Goal: Navigation & Orientation: Find specific page/section

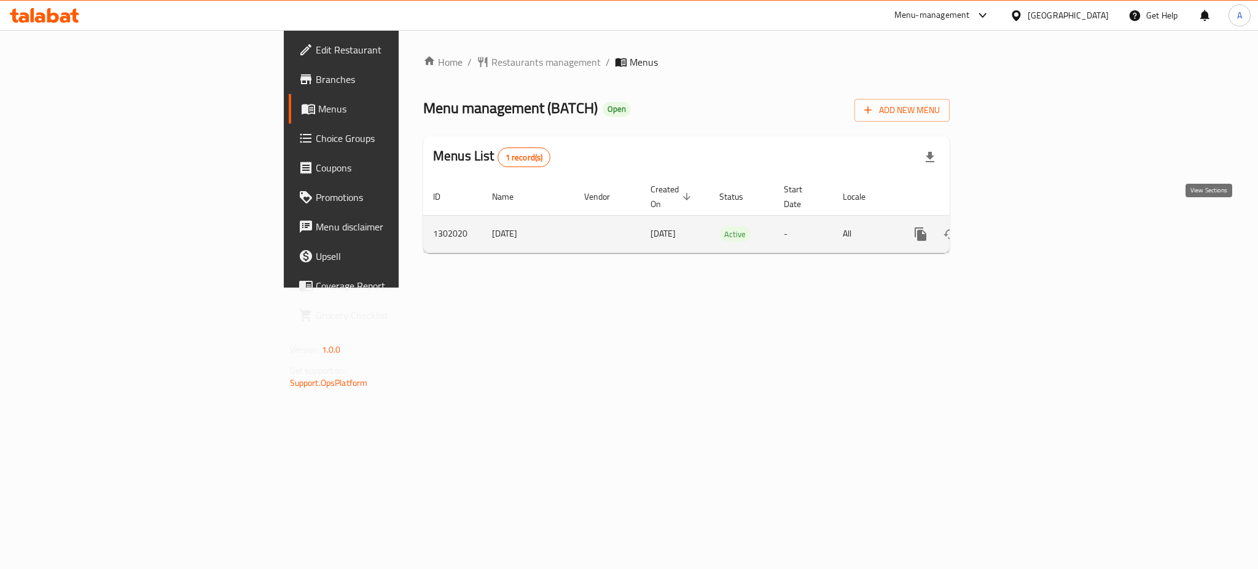
click at [1017, 227] on icon "enhanced table" at bounding box center [1009, 234] width 15 height 15
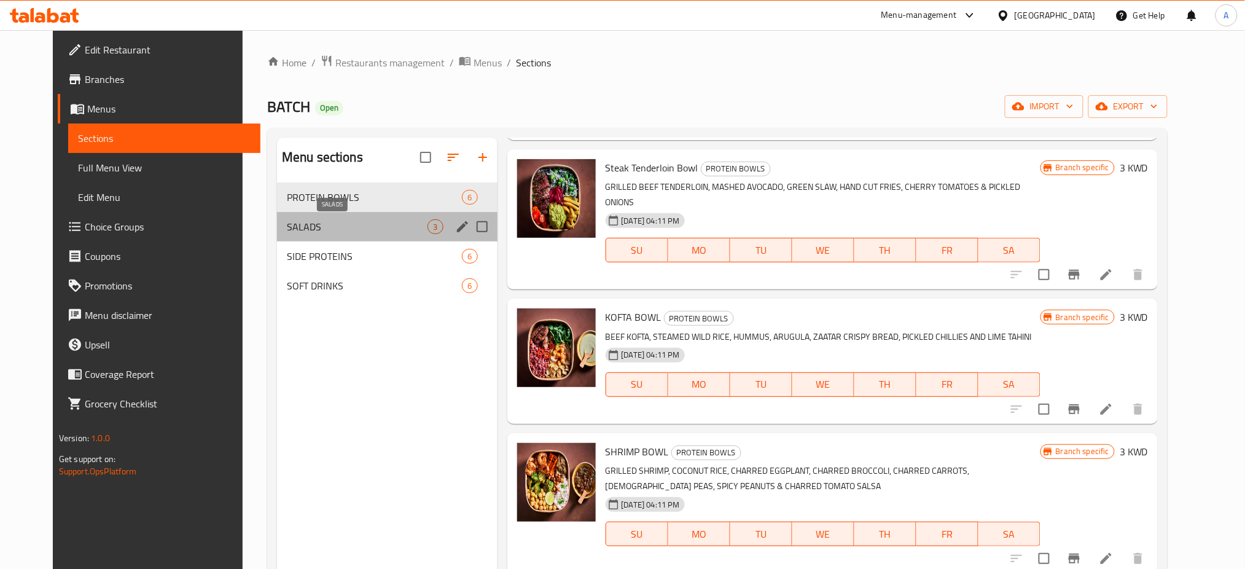
drag, startPoint x: 254, startPoint y: 225, endPoint x: 264, endPoint y: 230, distance: 11.8
click at [287, 224] on span "SALADS" at bounding box center [357, 226] width 141 height 15
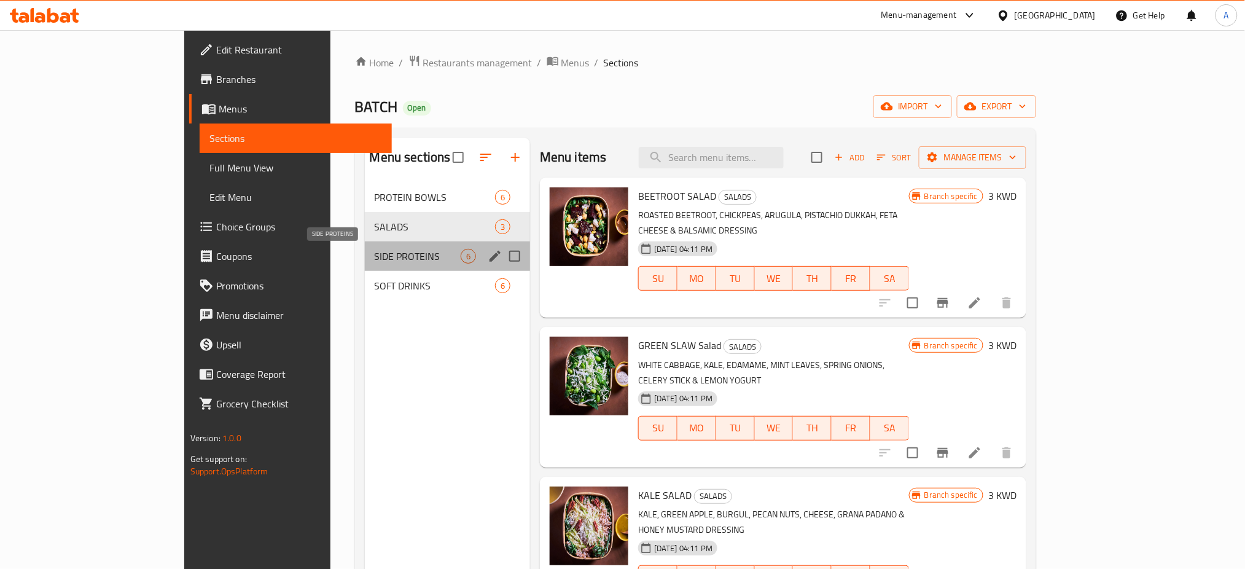
click at [375, 259] on span "SIDE PROTEINS" at bounding box center [418, 256] width 86 height 15
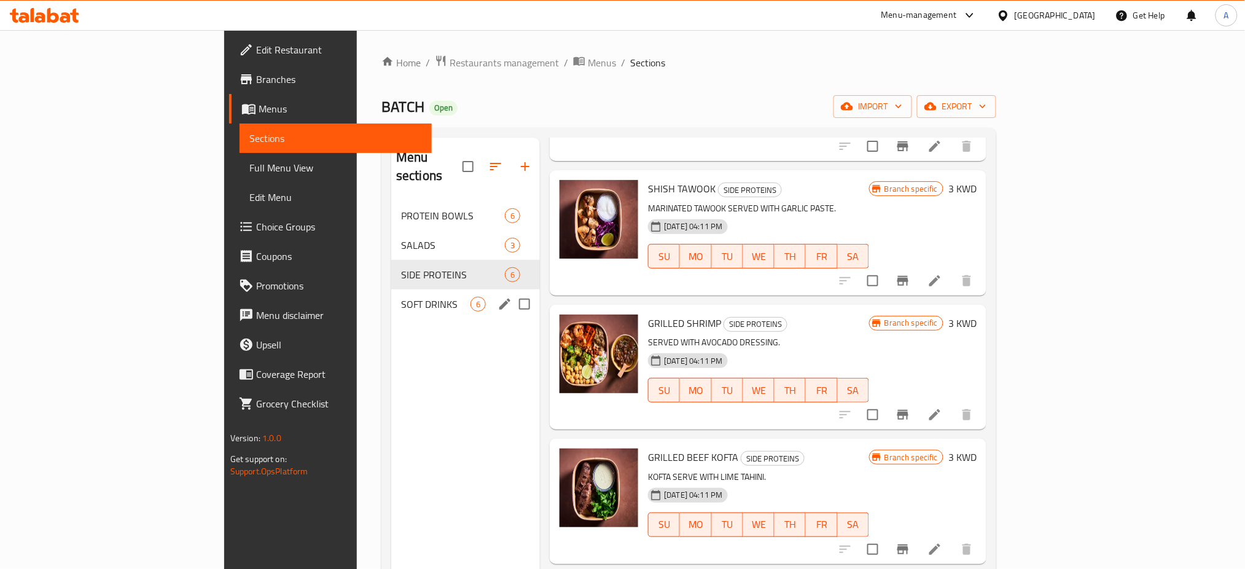
scroll to position [246, 0]
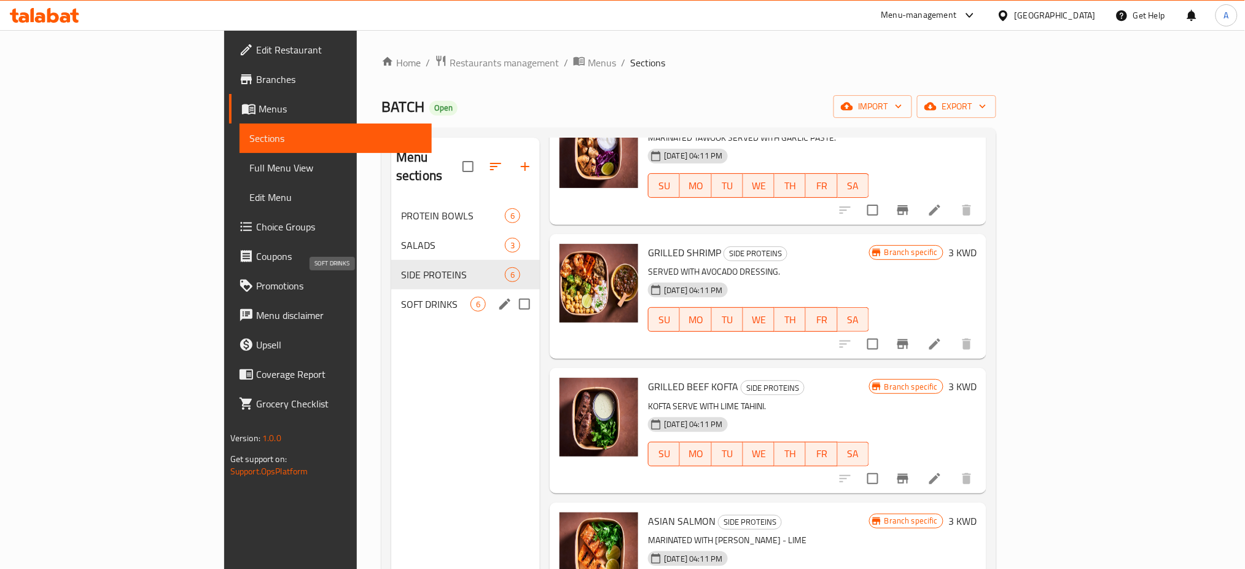
click at [401, 297] on span "SOFT DRINKS" at bounding box center [435, 304] width 69 height 15
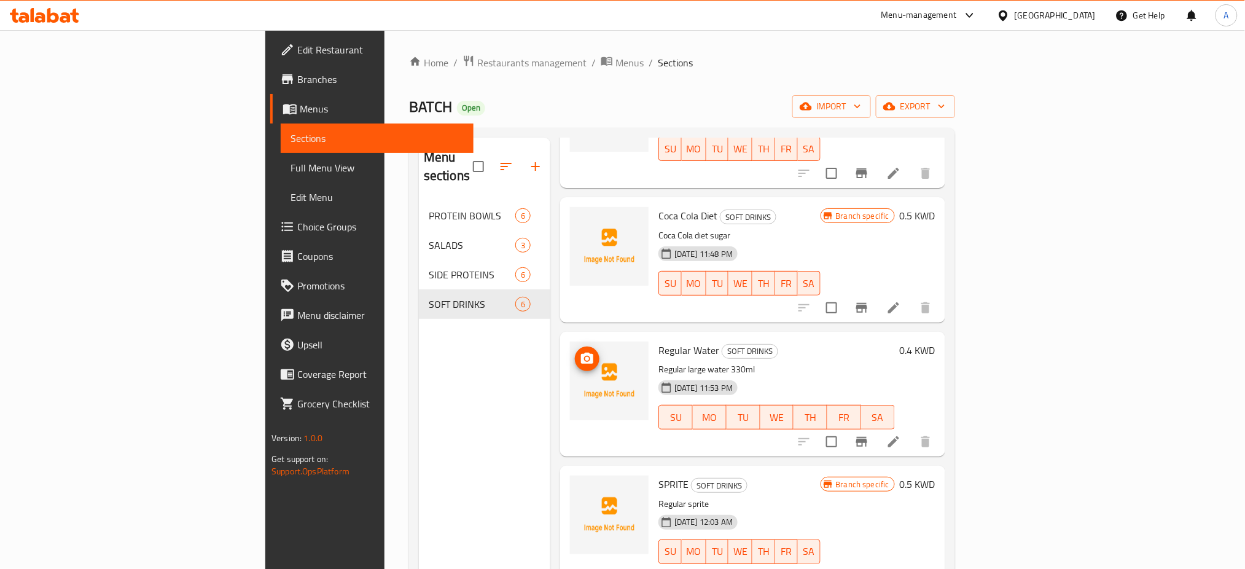
scroll to position [267, 0]
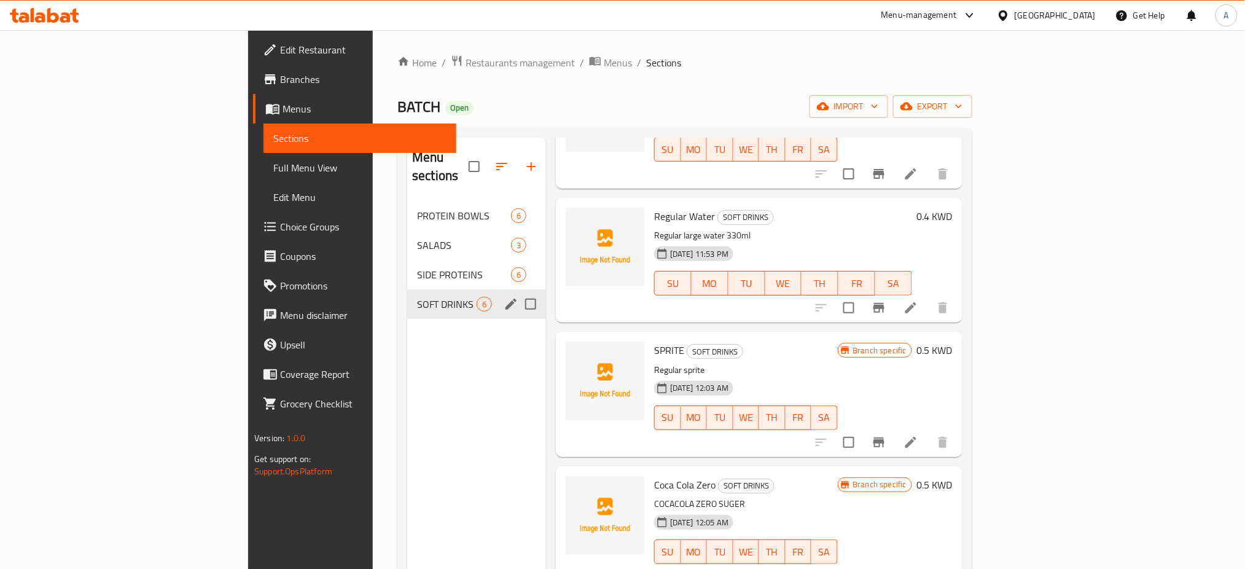
click at [407, 268] on div "SIDE PROTEINS 6" at bounding box center [476, 274] width 139 height 29
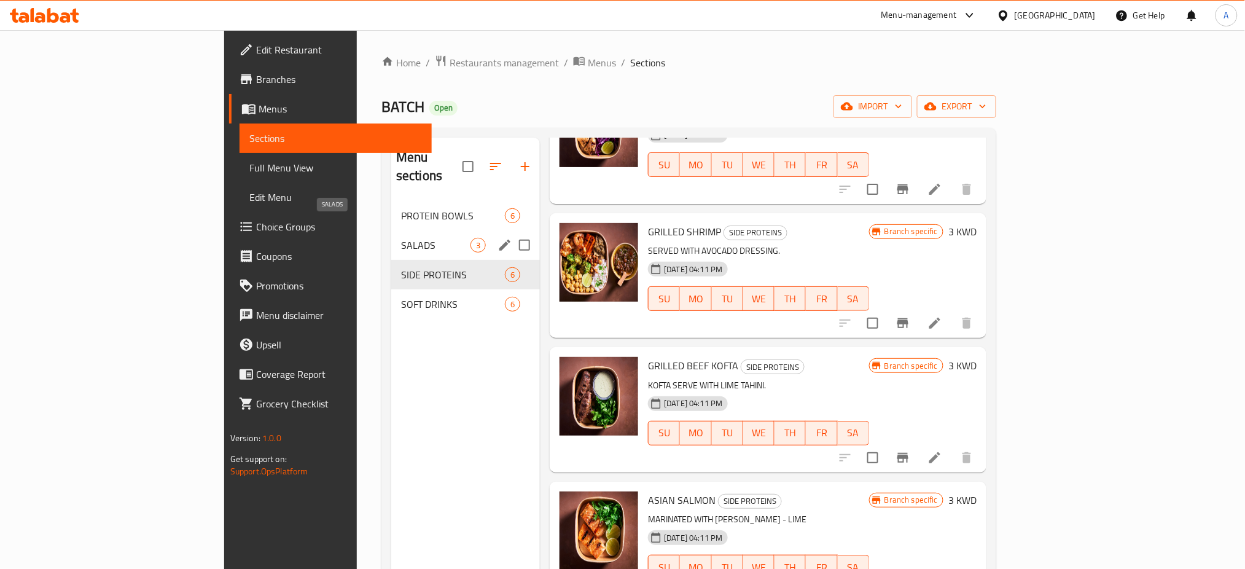
drag, startPoint x: 297, startPoint y: 227, endPoint x: 370, endPoint y: 260, distance: 80.3
click at [401, 238] on span "SALADS" at bounding box center [435, 245] width 69 height 15
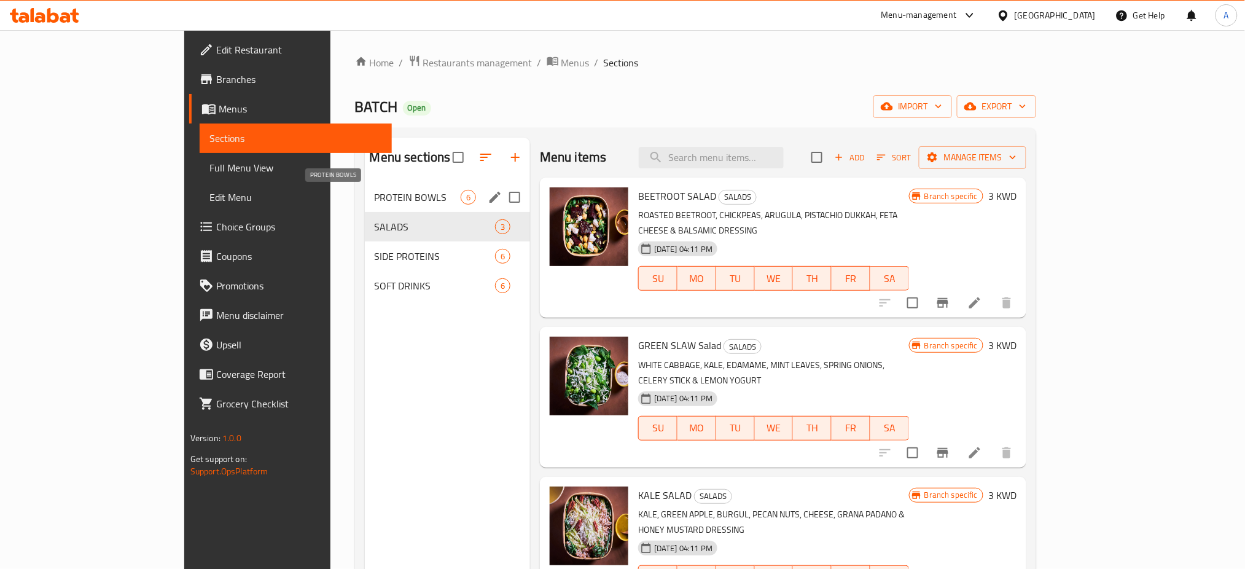
click at [375, 199] on span "PROTEIN BOWLS" at bounding box center [418, 197] width 86 height 15
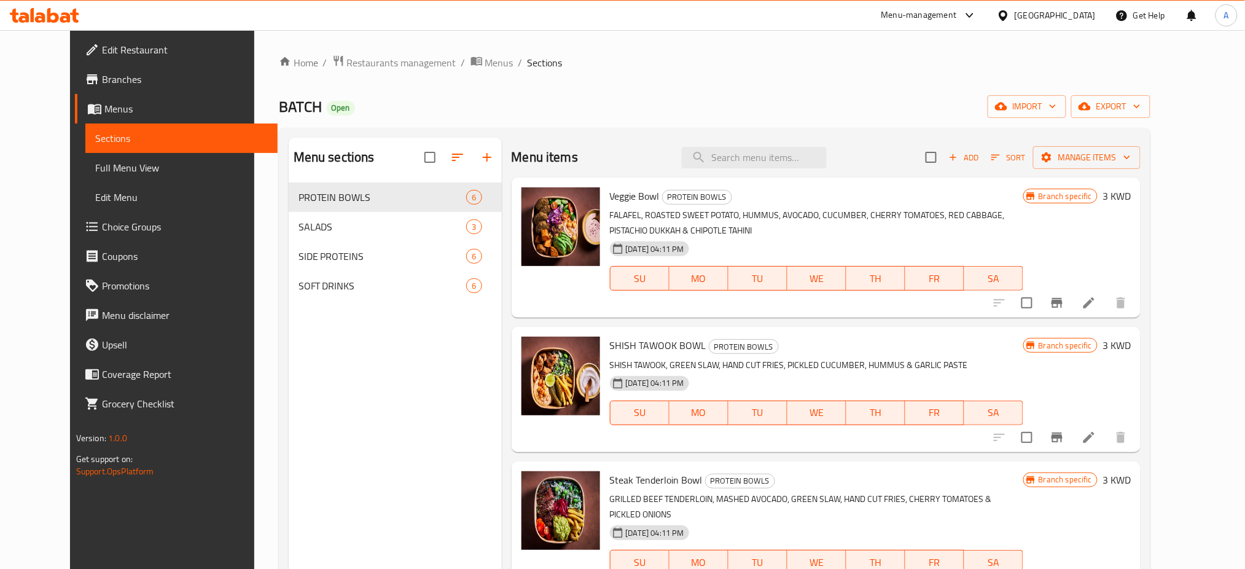
click at [102, 72] on span "Branches" at bounding box center [185, 79] width 166 height 15
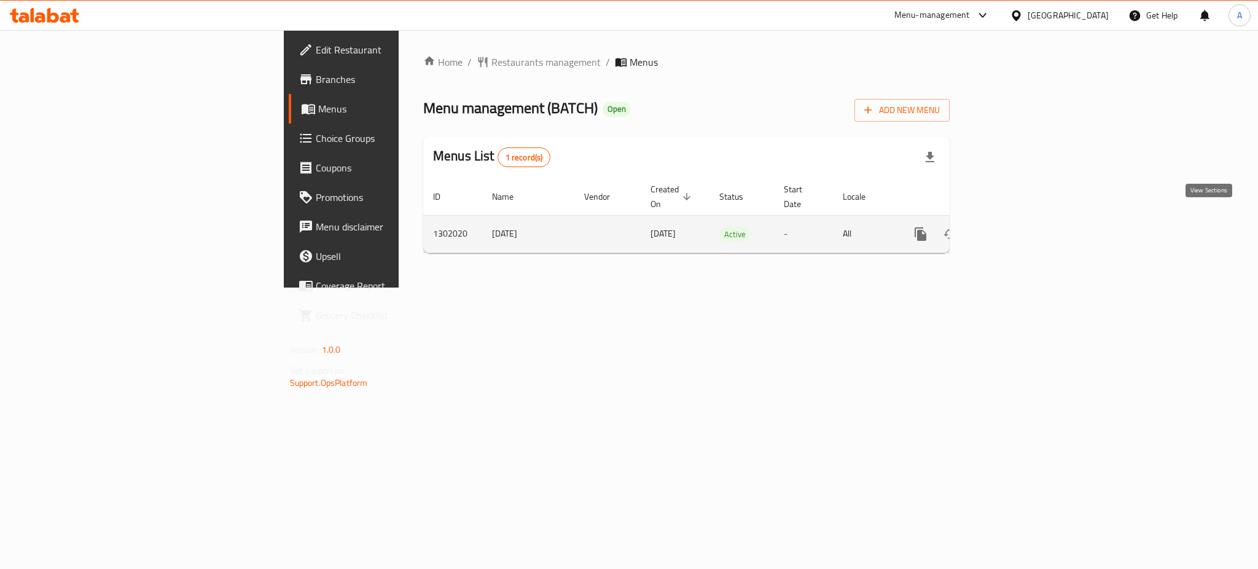
click at [1024, 230] on link "enhanced table" at bounding box center [1009, 233] width 29 height 29
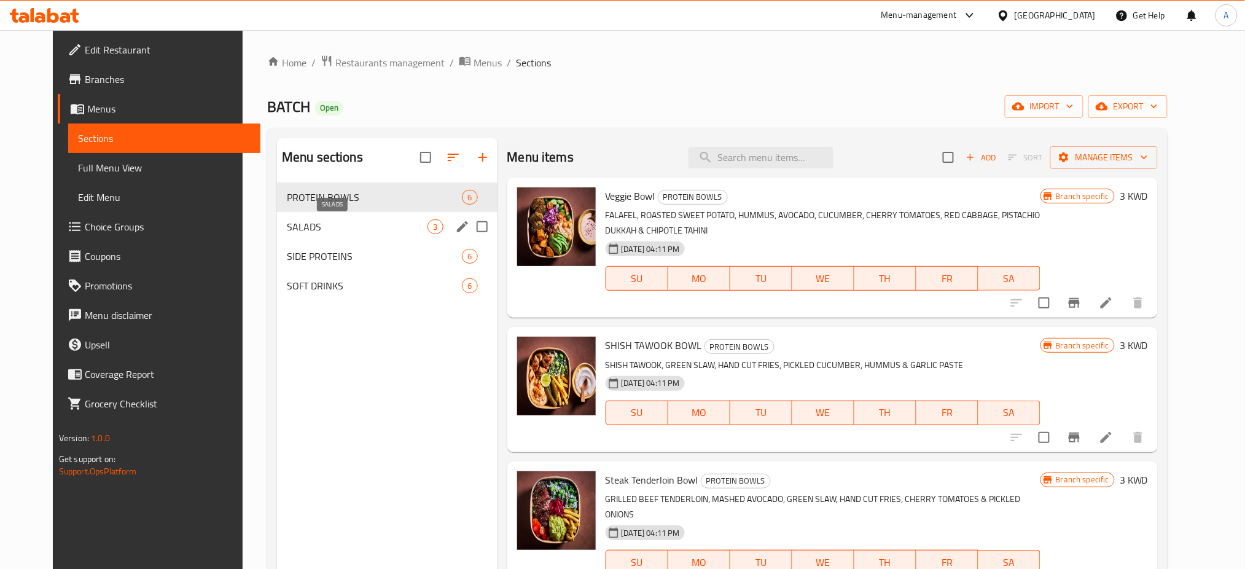
click at [389, 221] on span "SALADS" at bounding box center [357, 226] width 141 height 15
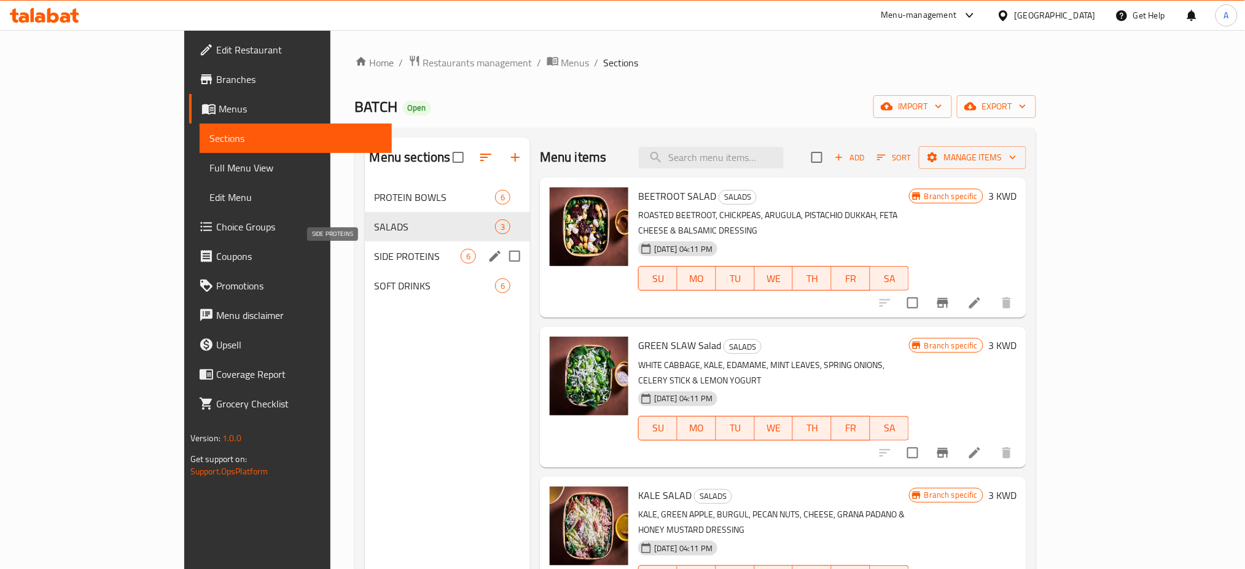
click at [375, 255] on span "SIDE PROTEINS" at bounding box center [418, 256] width 86 height 15
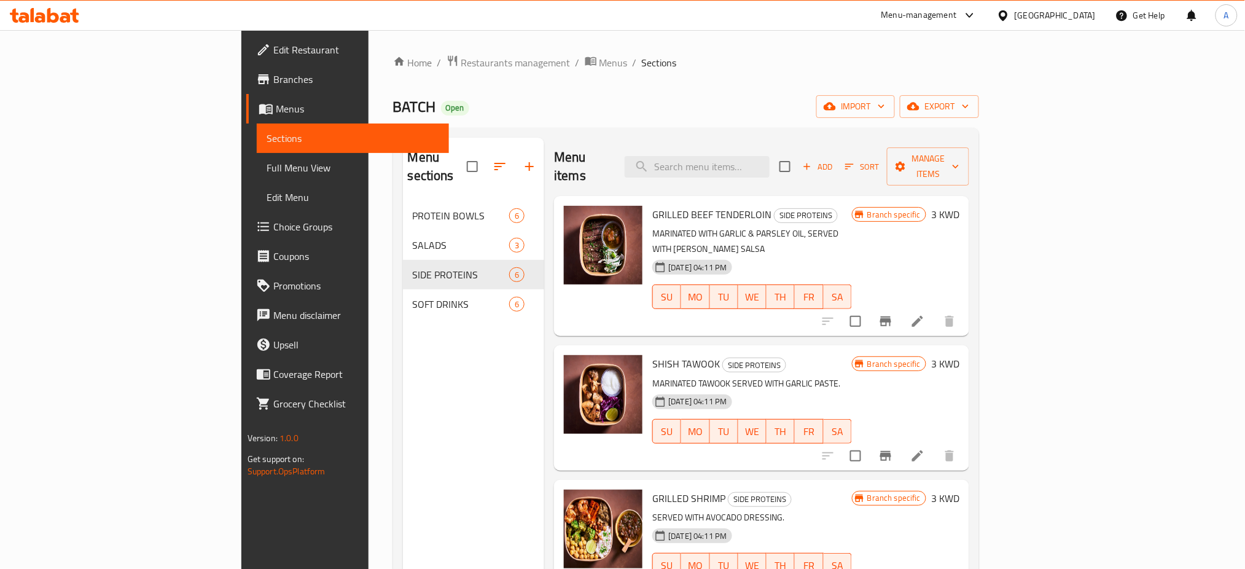
scroll to position [172, 0]
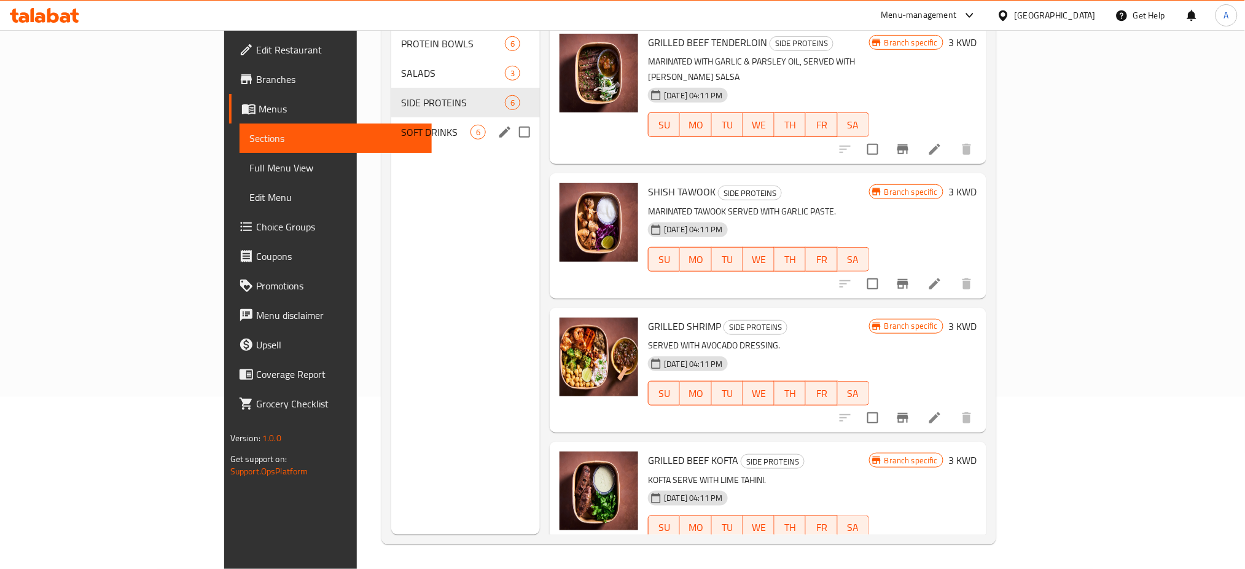
click at [401, 125] on span "SOFT DRINKS" at bounding box center [435, 132] width 69 height 15
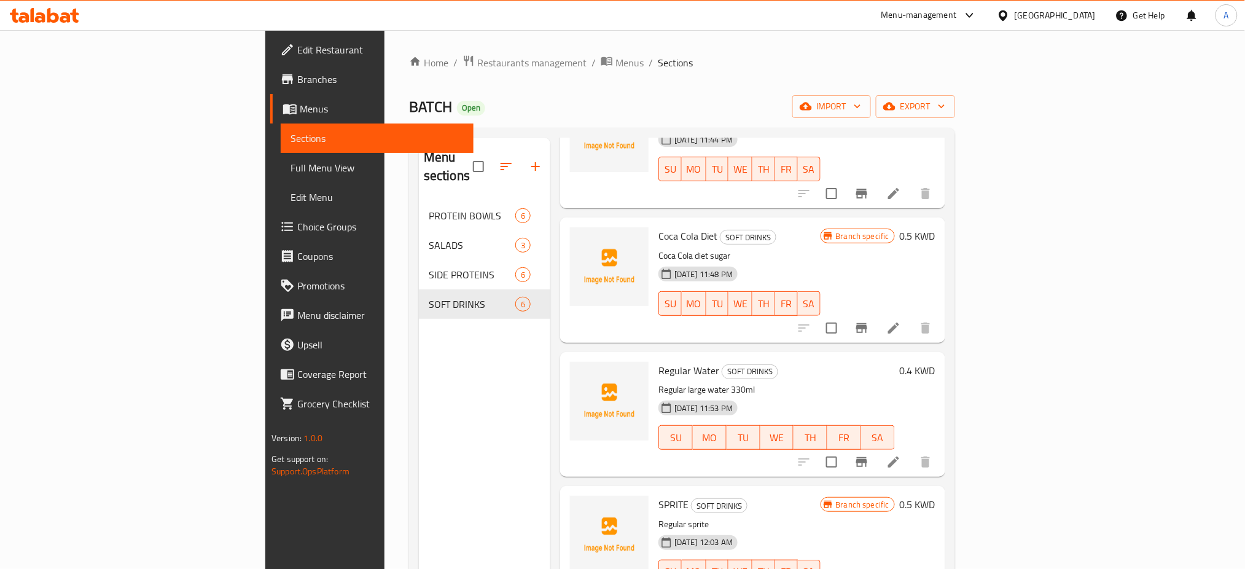
scroll to position [267, 0]
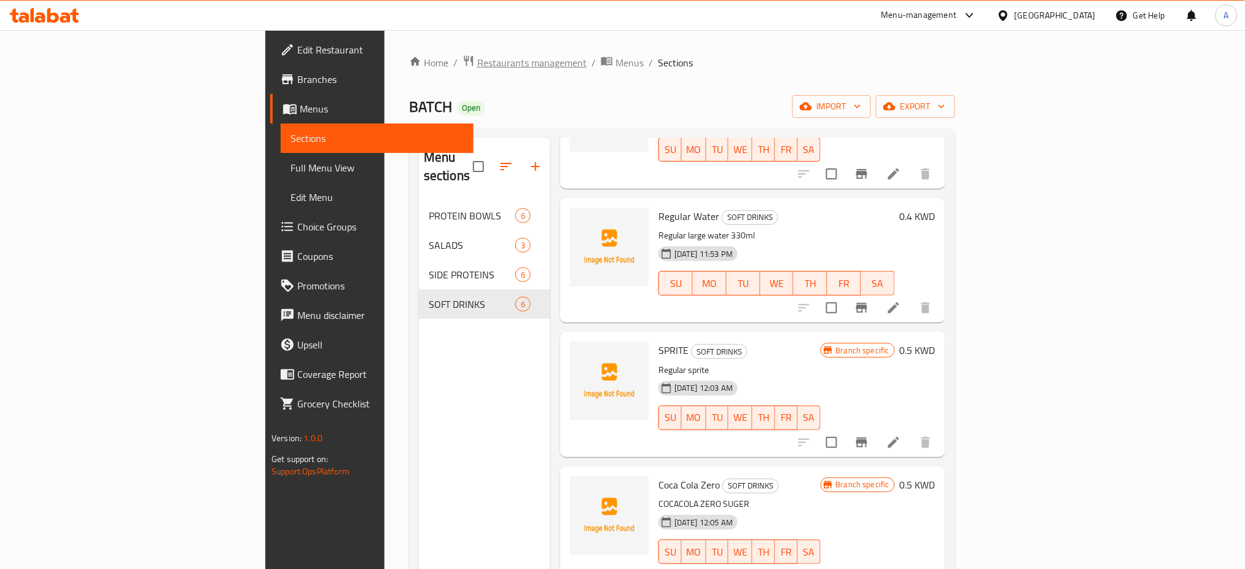
click at [477, 60] on span "Restaurants management" at bounding box center [531, 62] width 109 height 15
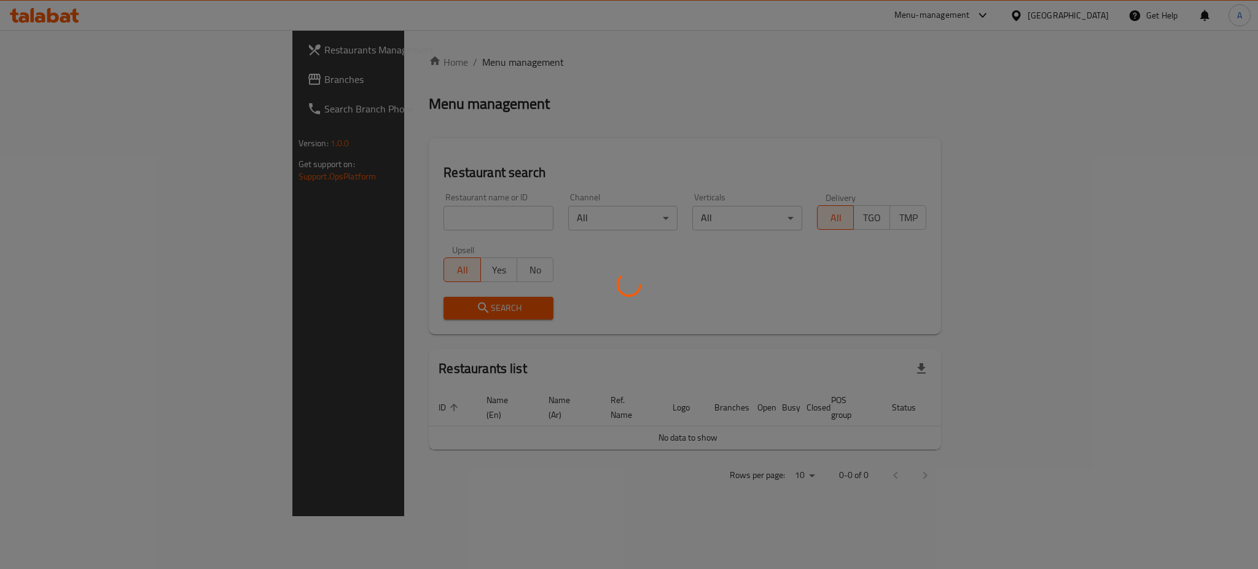
click at [389, 219] on div at bounding box center [629, 284] width 1258 height 569
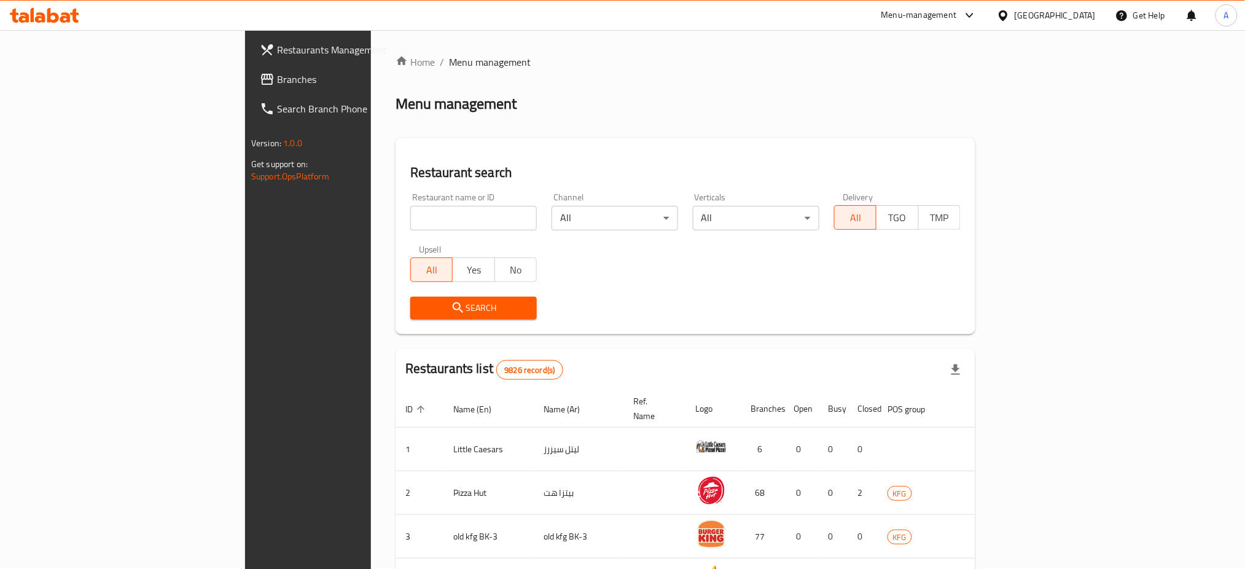
click at [410, 225] on input "search" at bounding box center [473, 218] width 127 height 25
type input "Blaban [PERSON_NAME]"
click at [420, 310] on span "Search" at bounding box center [473, 307] width 107 height 15
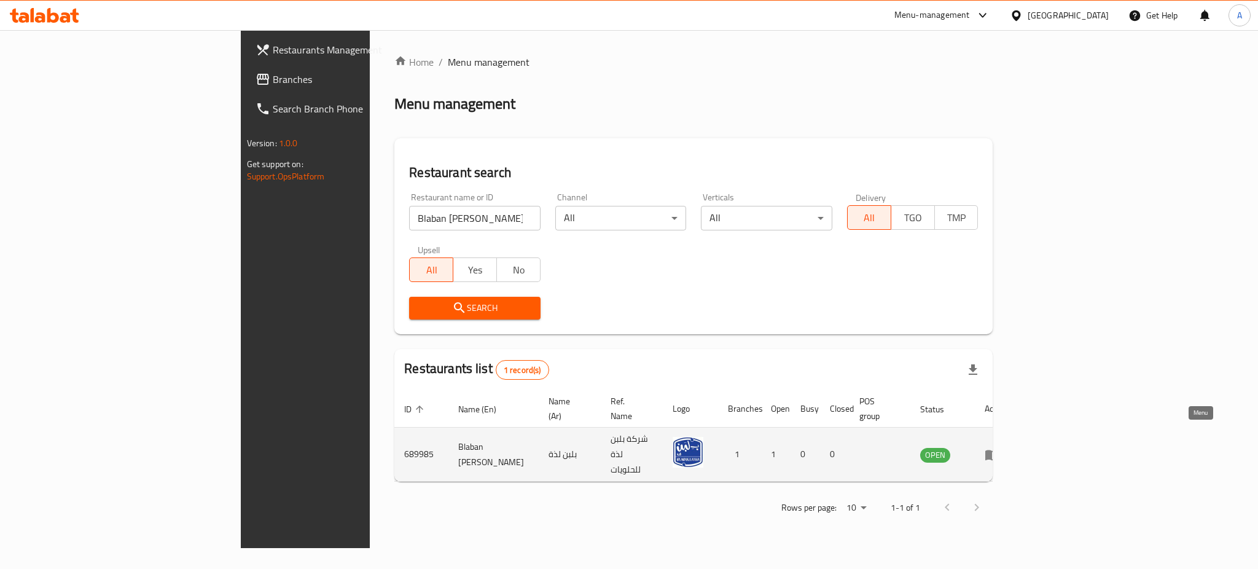
click at [1007, 447] on link "enhanced table" at bounding box center [996, 454] width 23 height 15
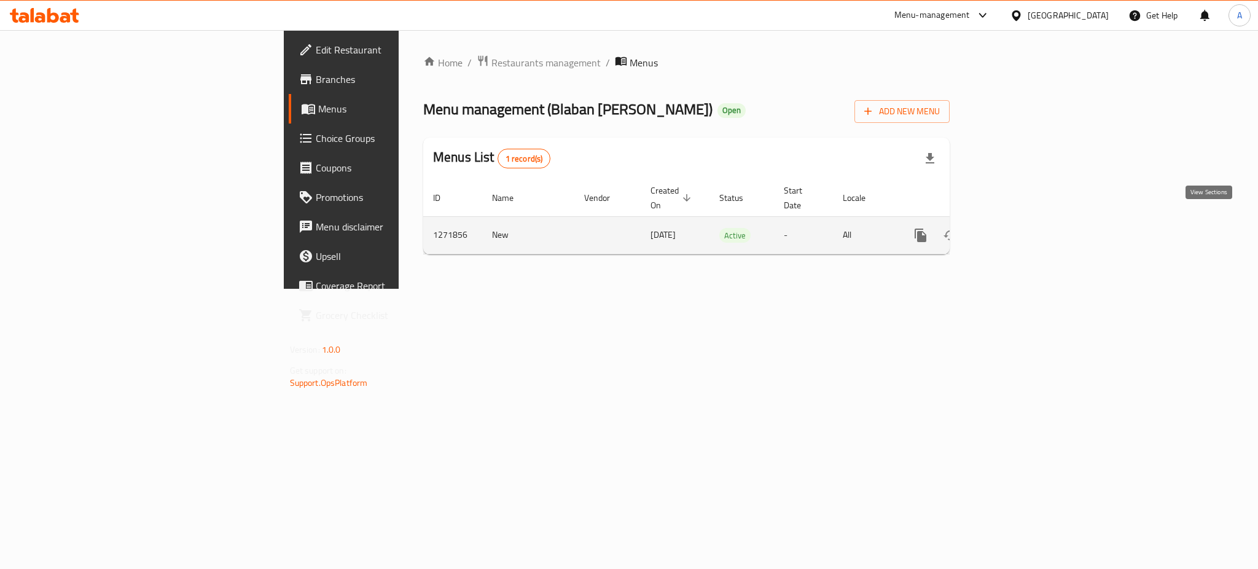
click at [1017, 229] on icon "enhanced table" at bounding box center [1009, 235] width 15 height 15
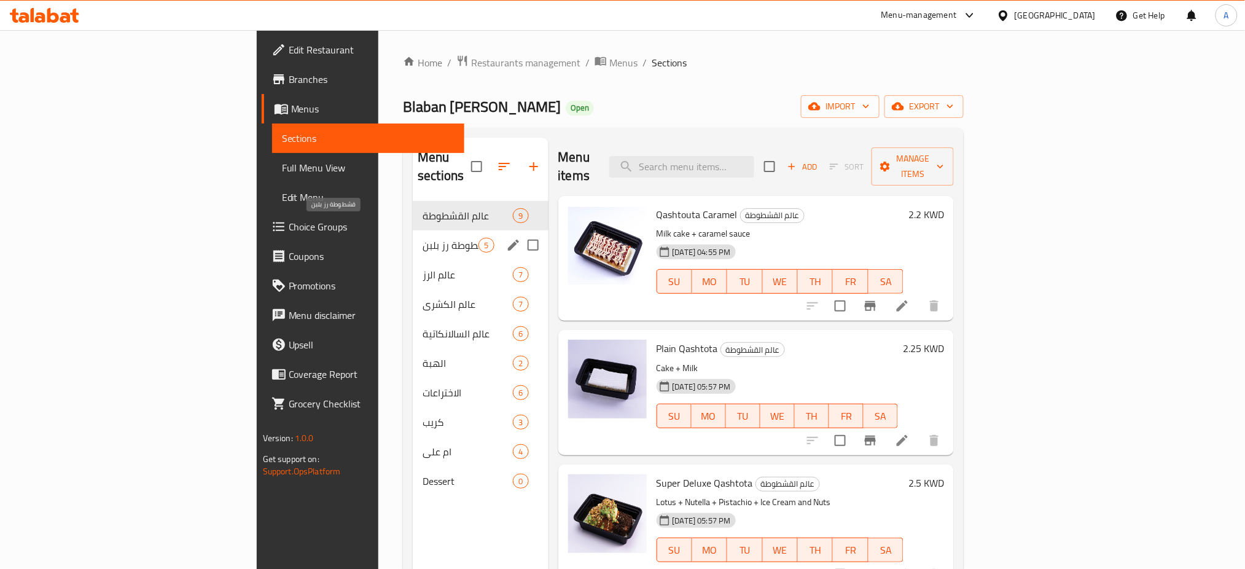
click at [423, 238] on span "قشطوطة رز بلبن" at bounding box center [451, 245] width 56 height 15
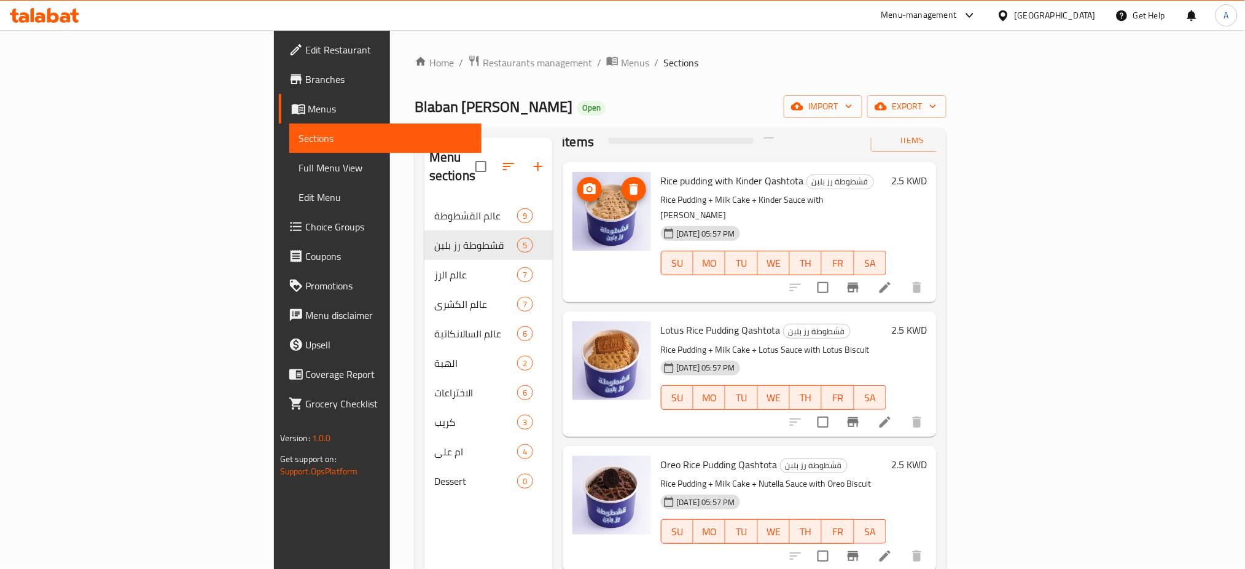
scroll to position [132, 0]
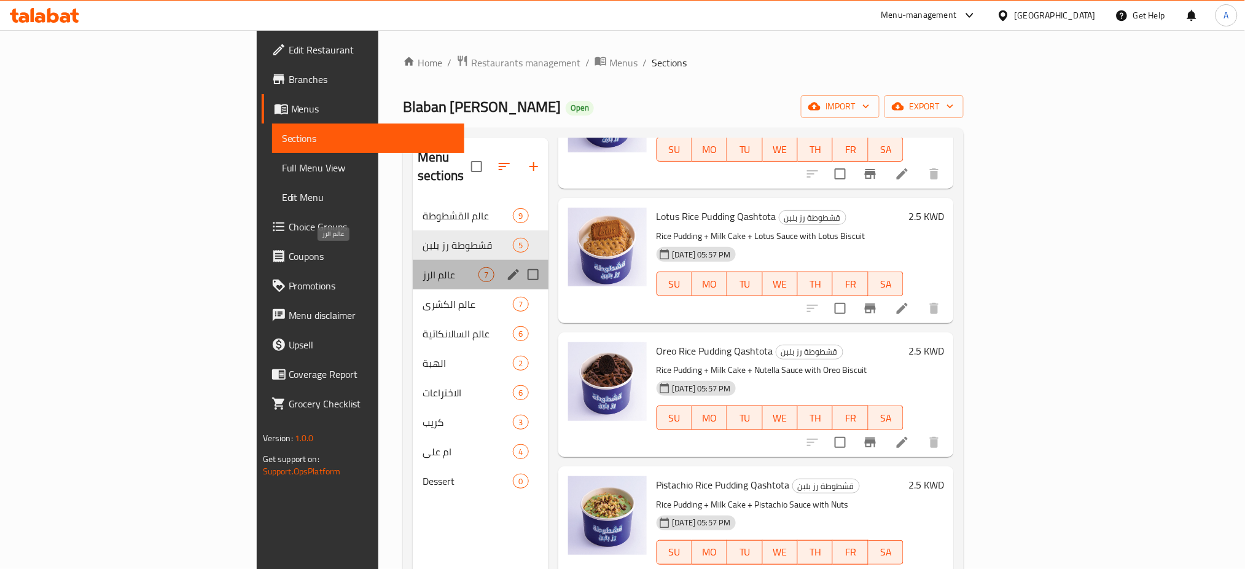
click at [423, 267] on span "عالم الرز" at bounding box center [451, 274] width 56 height 15
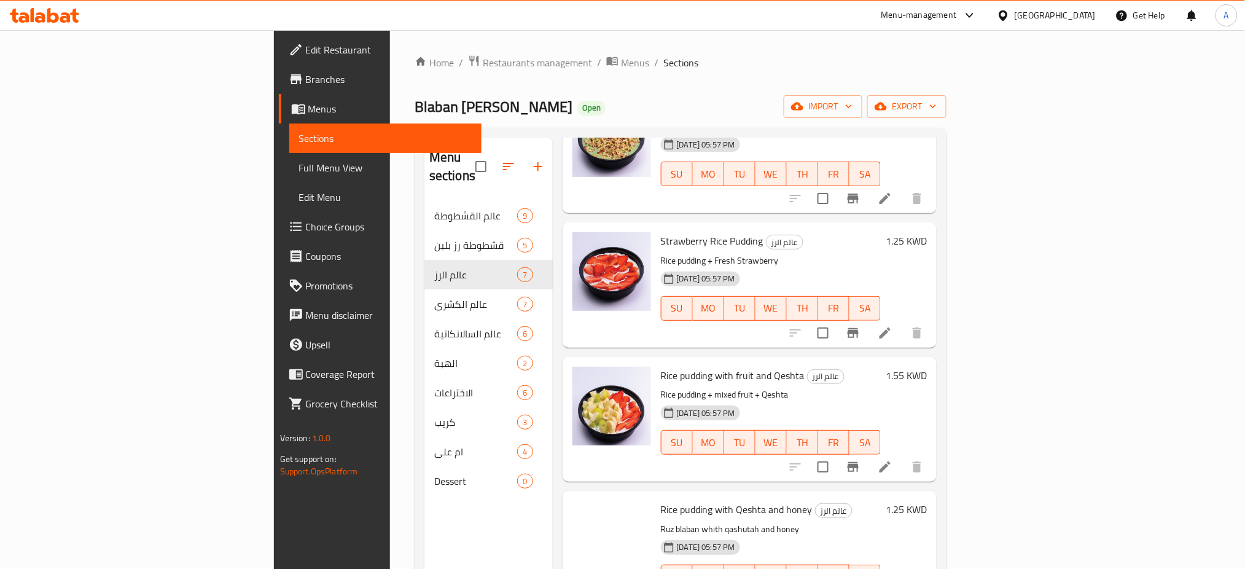
scroll to position [401, 0]
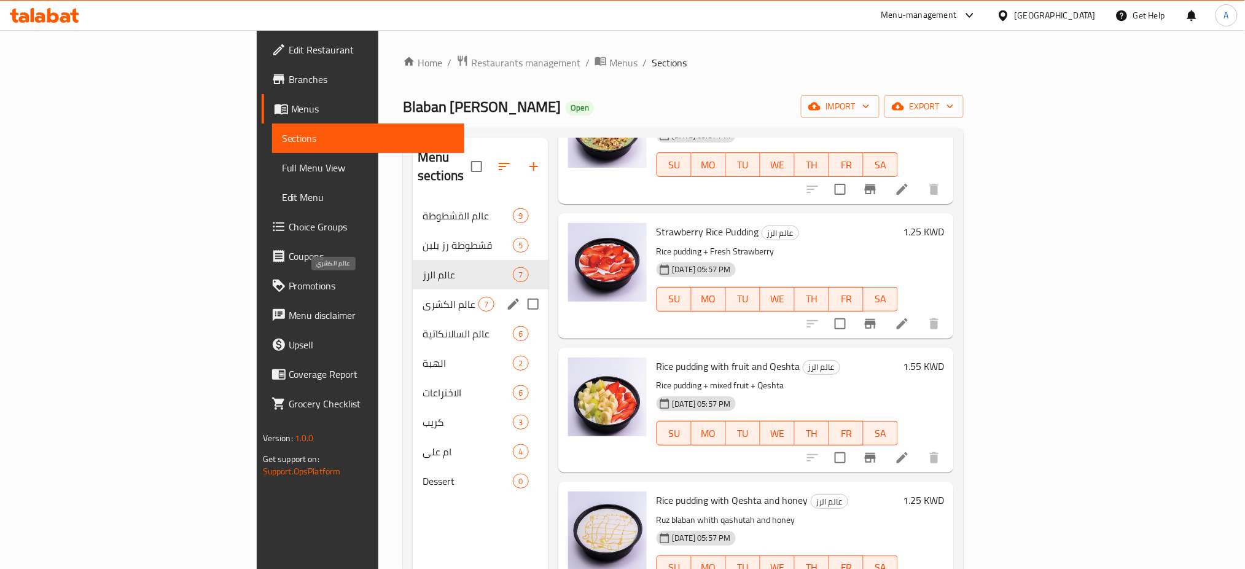
drag, startPoint x: 329, startPoint y: 285, endPoint x: 455, endPoint y: 281, distance: 126.6
click at [423, 297] on span "عالم الكشري" at bounding box center [451, 304] width 56 height 15
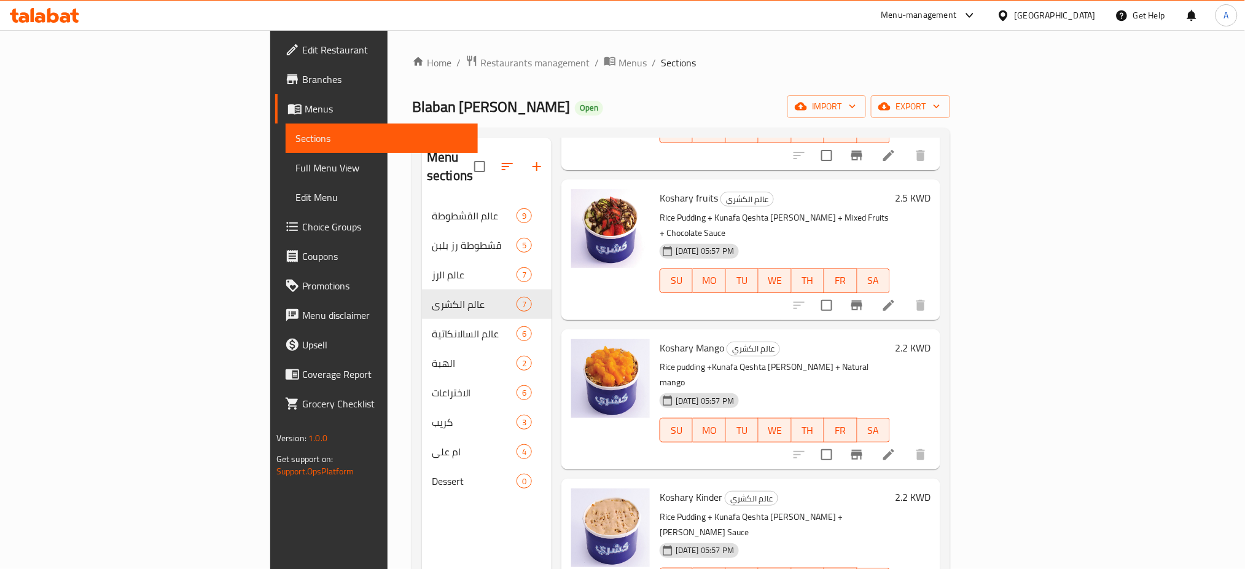
scroll to position [401, 0]
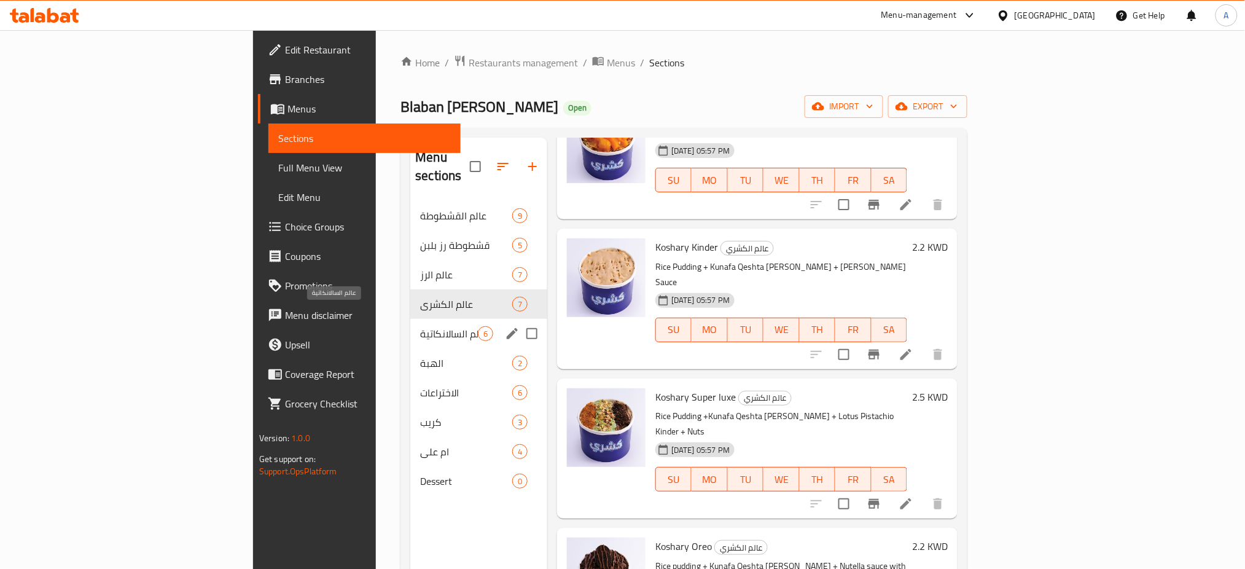
click at [420, 326] on span "عالم السالانكاتية" at bounding box center [449, 333] width 58 height 15
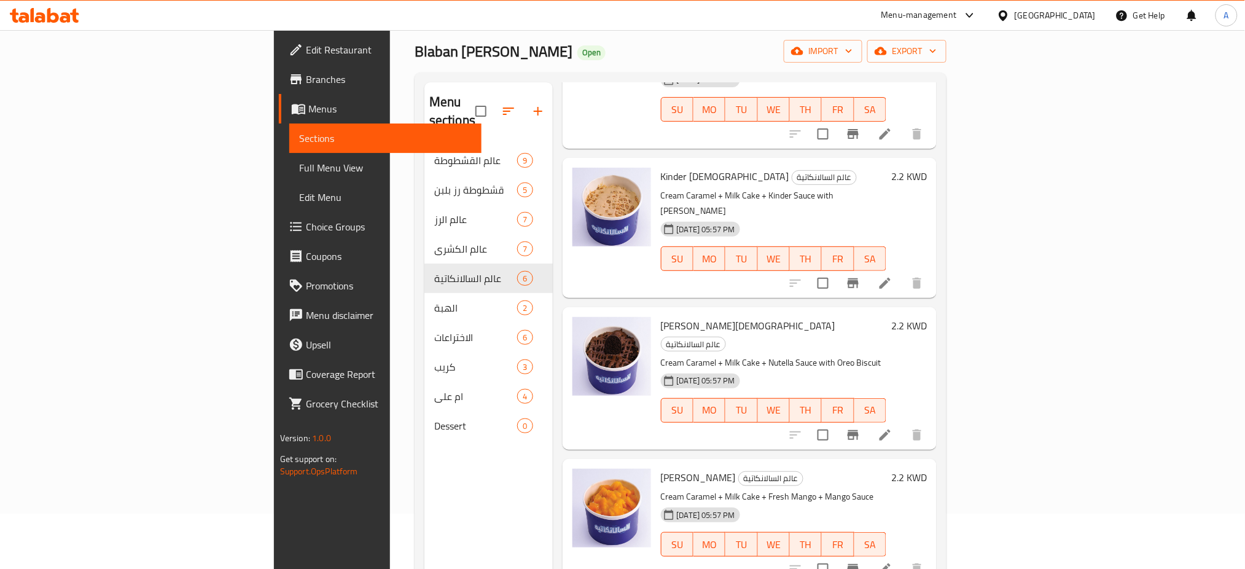
scroll to position [172, 0]
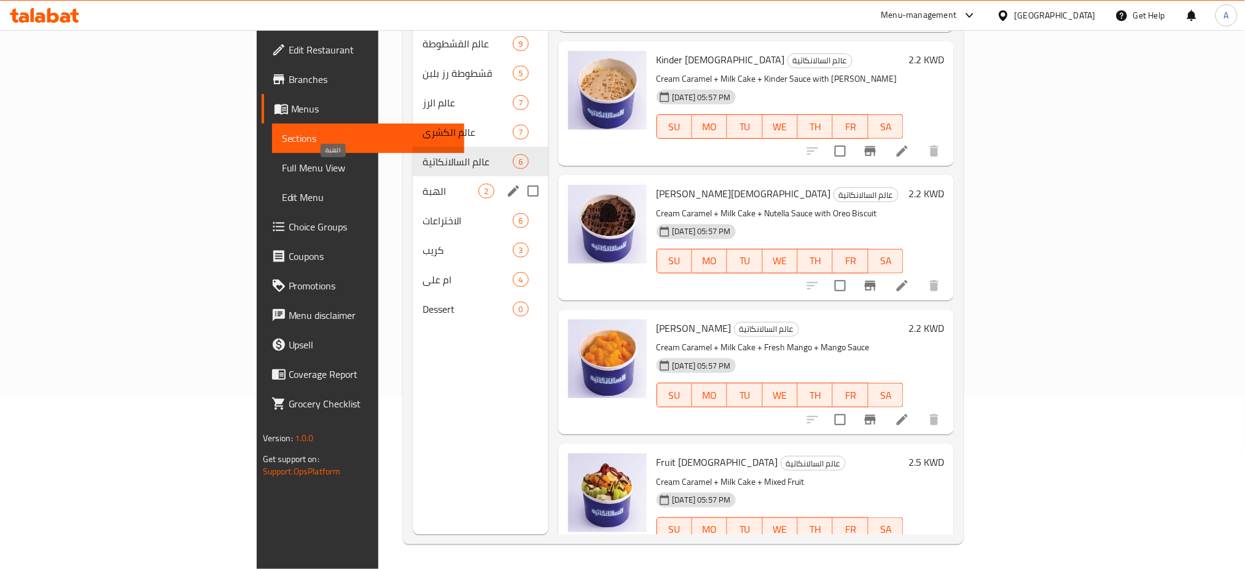
click at [423, 184] on span "الهبة" at bounding box center [451, 191] width 56 height 15
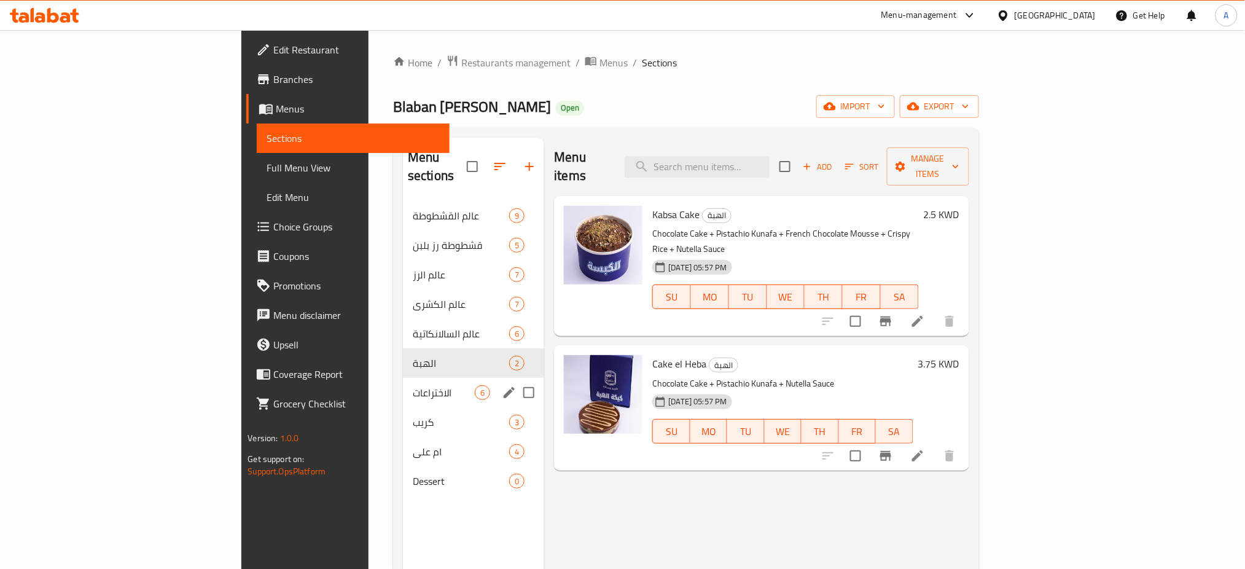
click at [403, 383] on div "الاختراعات 6" at bounding box center [473, 392] width 141 height 29
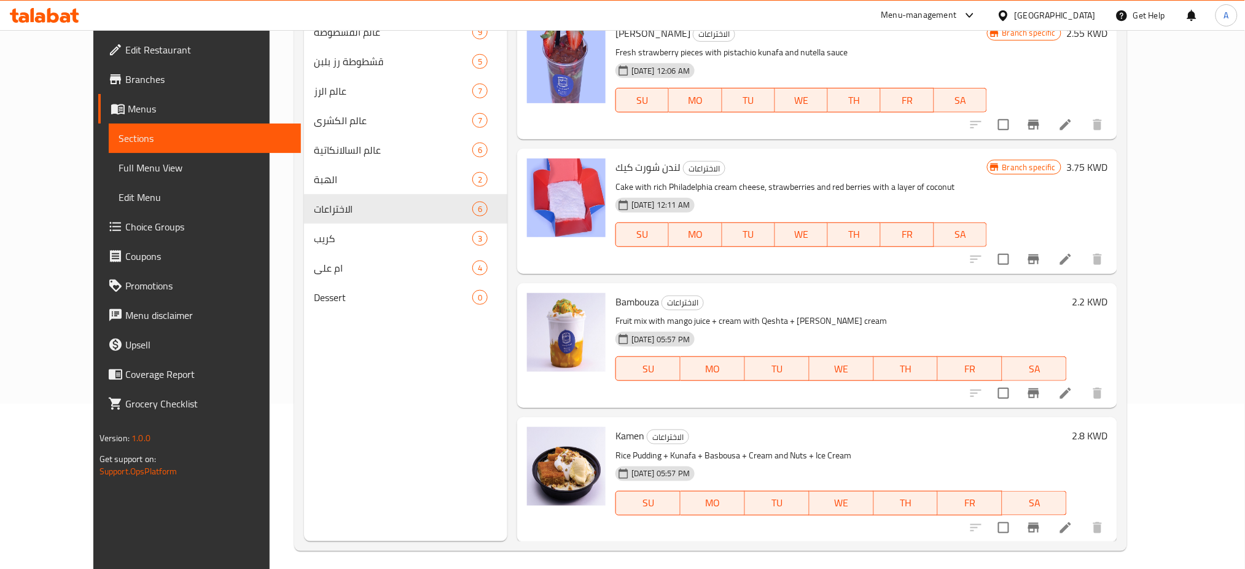
scroll to position [172, 0]
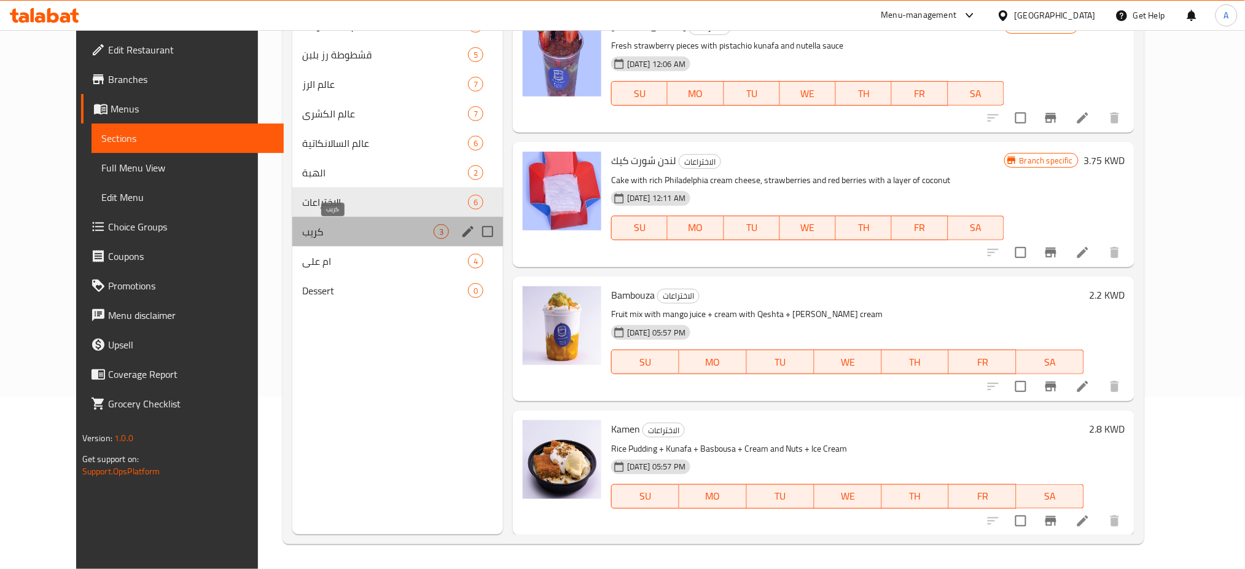
click at [302, 235] on span "كريب" at bounding box center [367, 231] width 131 height 15
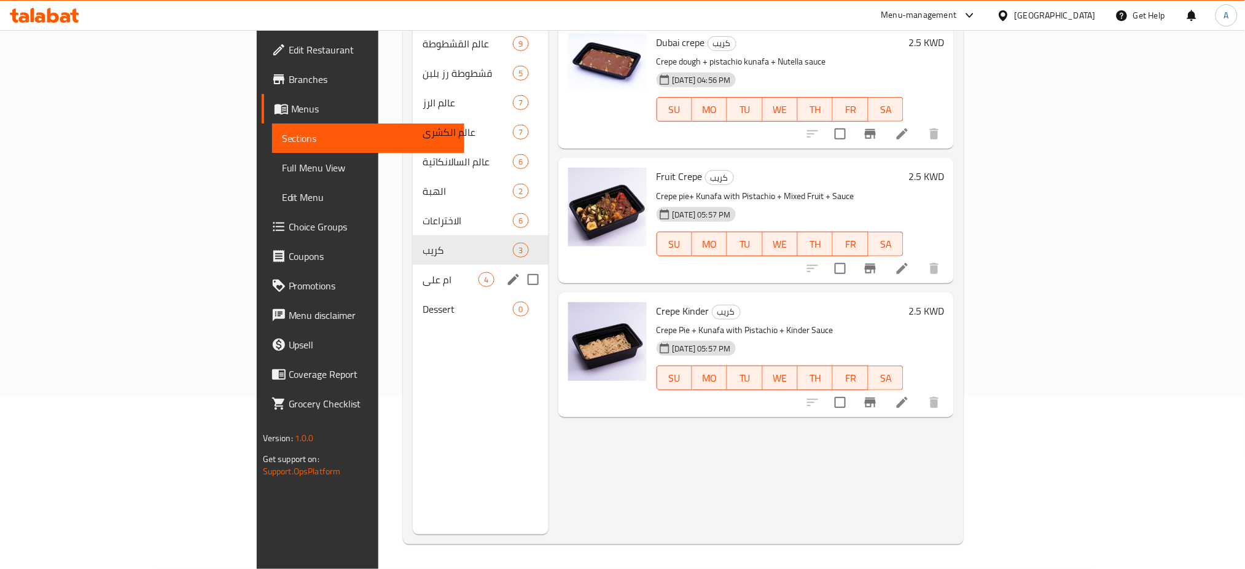
click at [413, 272] on div "ام علي 4" at bounding box center [480, 279] width 135 height 29
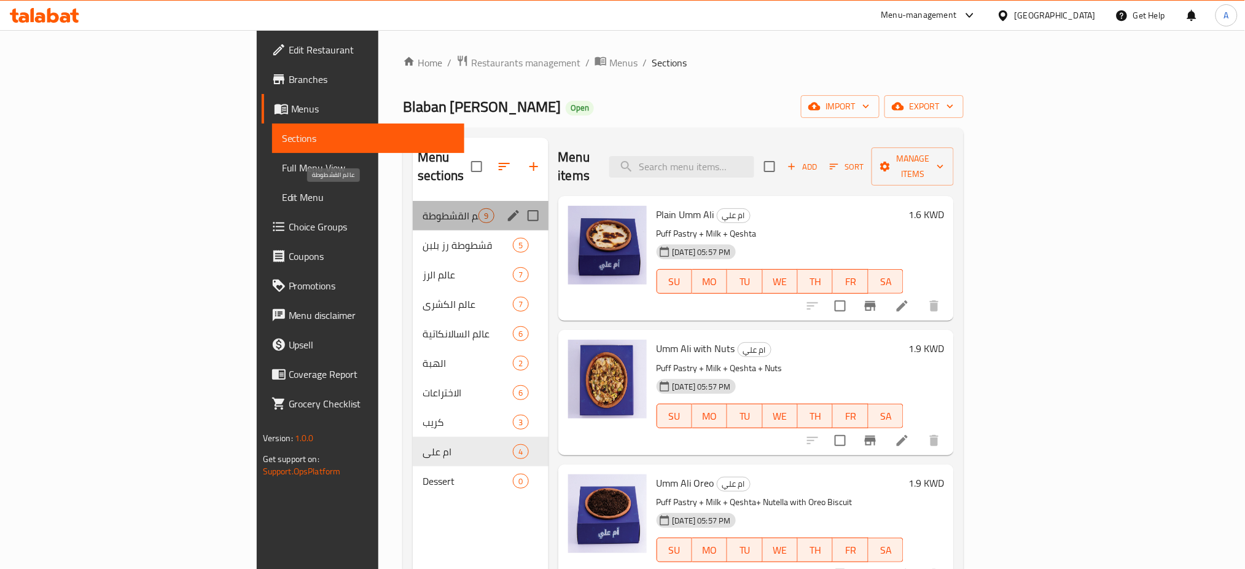
click at [423, 208] on span "عالم القشطوطة" at bounding box center [451, 215] width 56 height 15
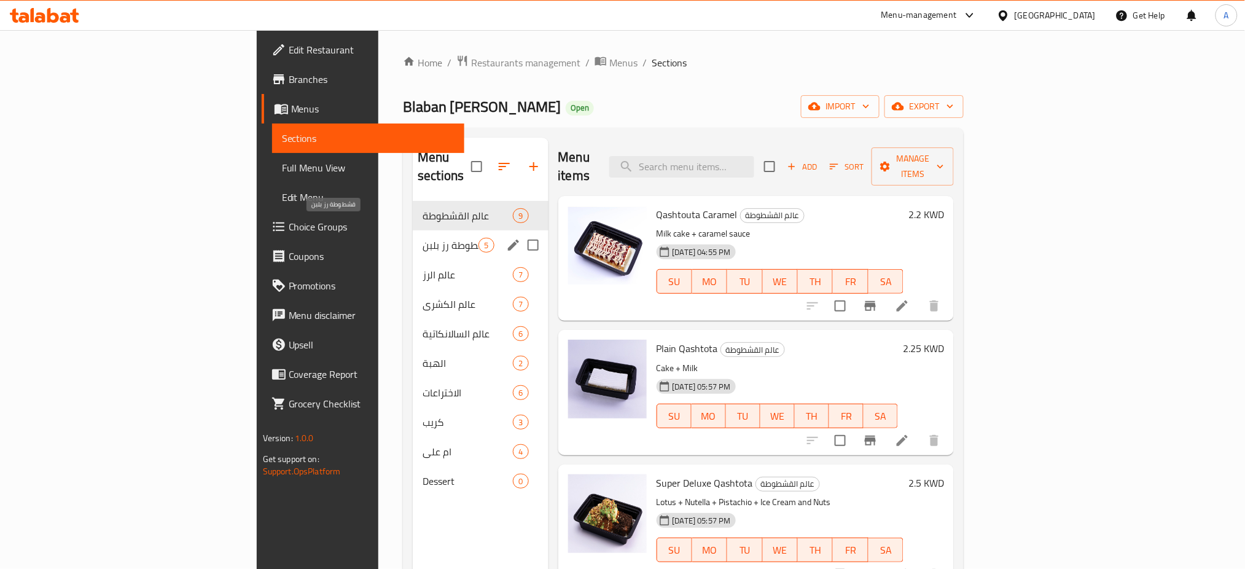
click at [423, 238] on span "قشطوطة رز بلبن" at bounding box center [451, 245] width 56 height 15
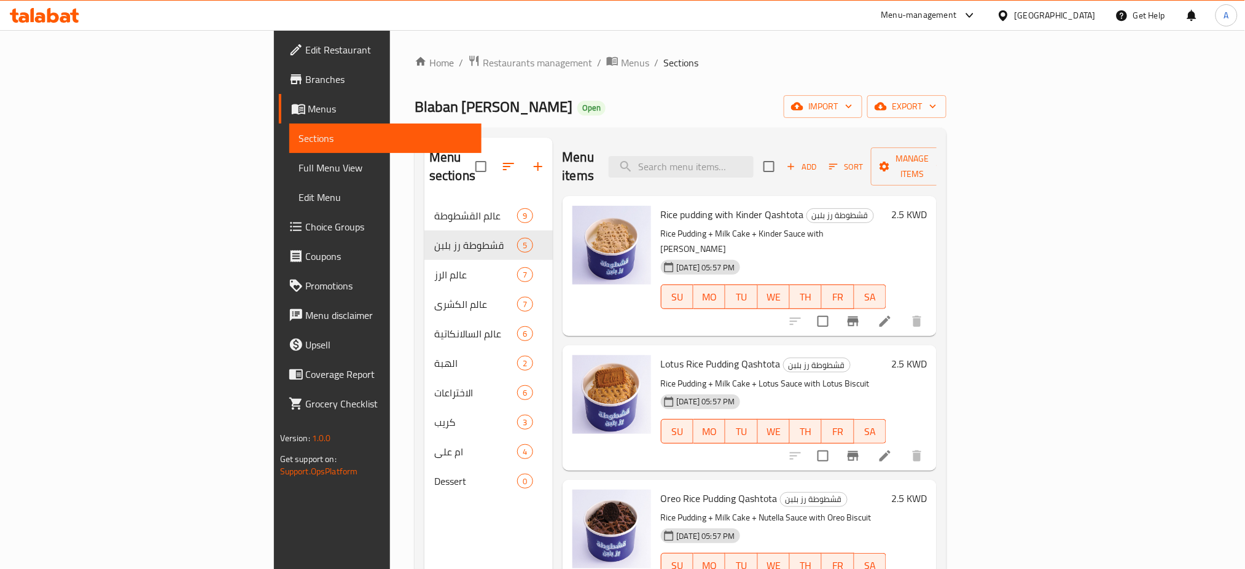
click at [306, 86] on span "Branches" at bounding box center [389, 79] width 166 height 15
